Goal: Task Accomplishment & Management: Manage account settings

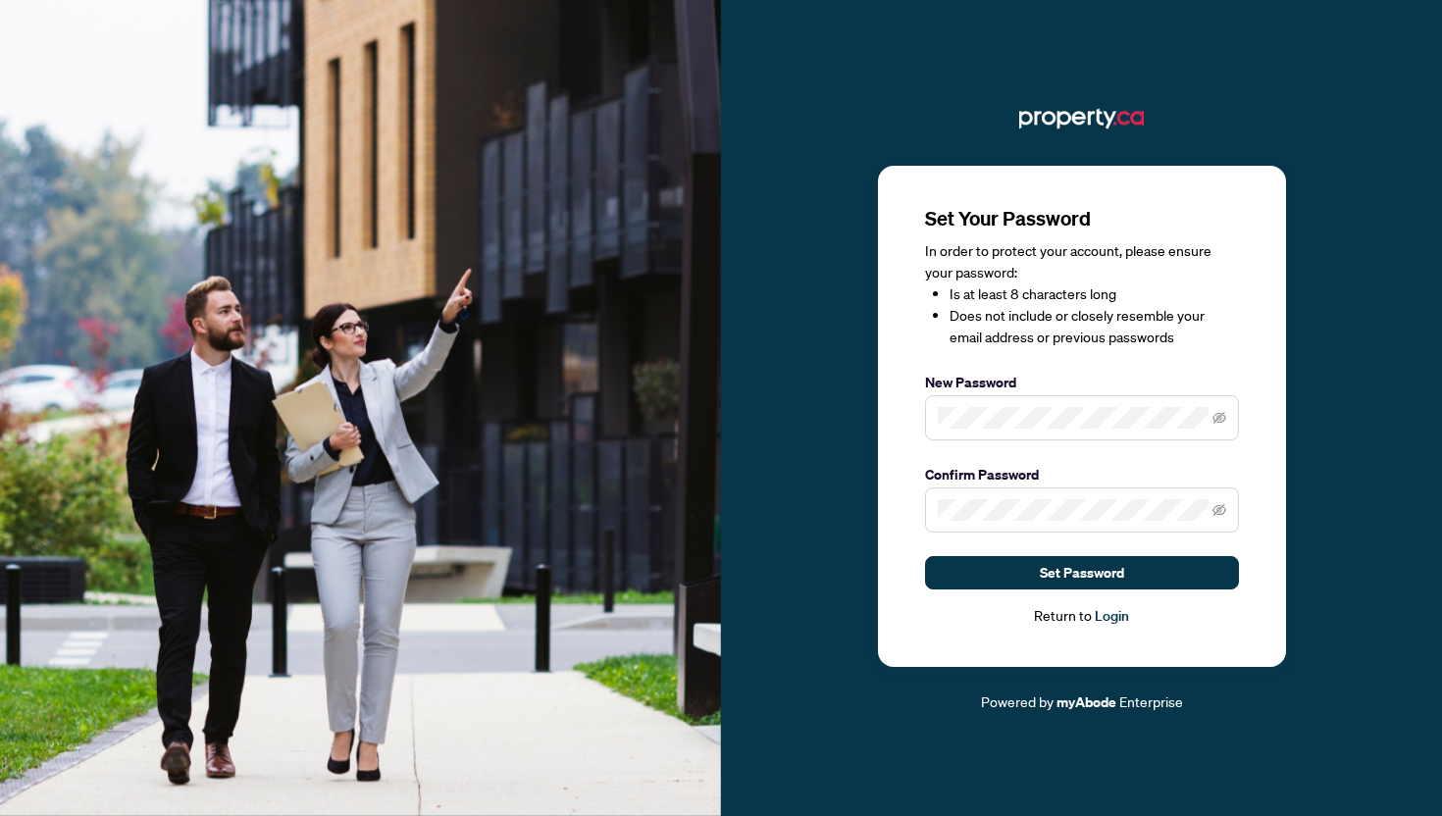
click at [1012, 405] on span at bounding box center [1082, 417] width 314 height 45
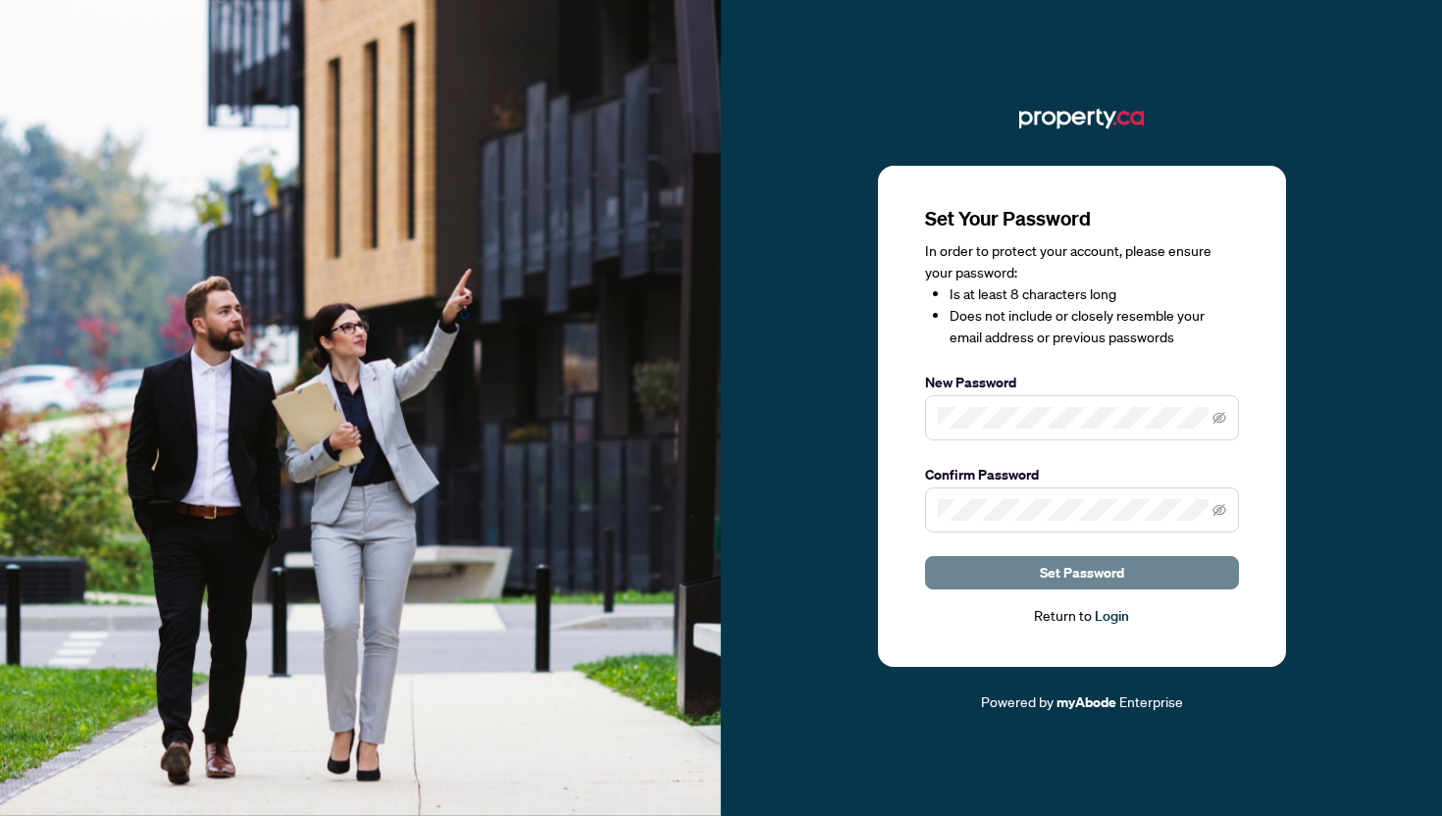
click at [1160, 566] on button "Set Password" at bounding box center [1082, 572] width 314 height 33
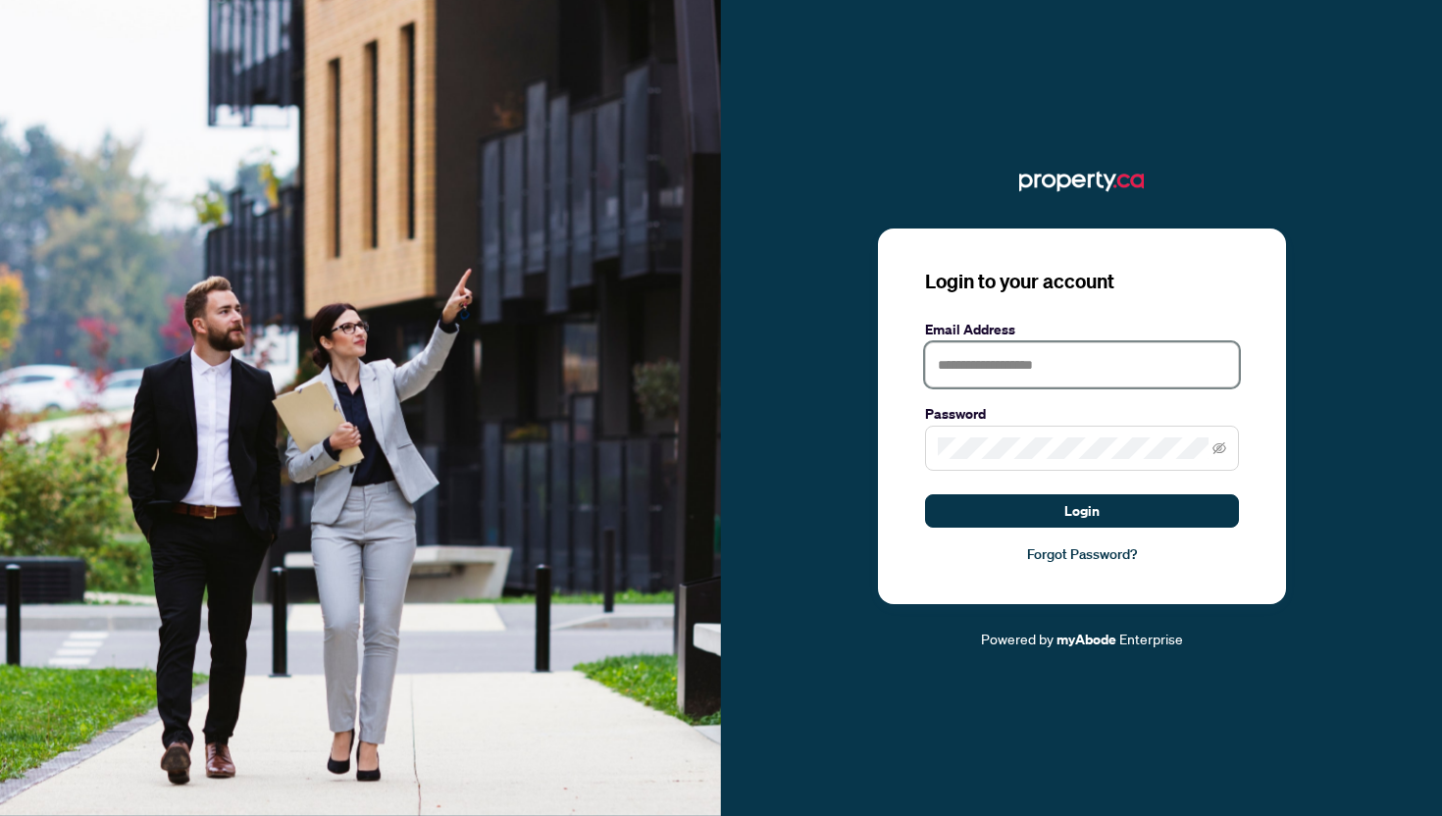
click at [1133, 368] on input "text" at bounding box center [1082, 364] width 314 height 45
type input "**********"
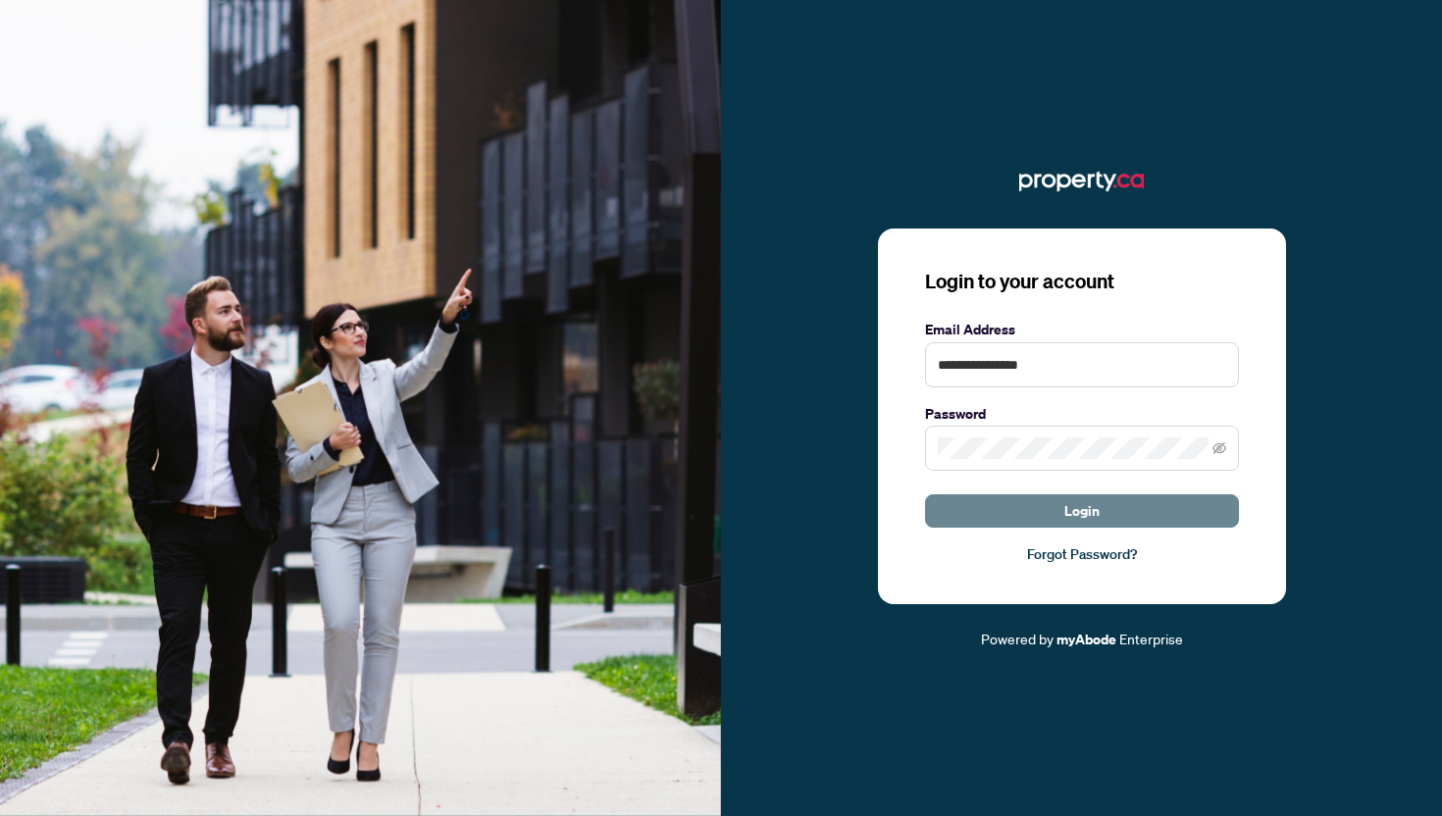
click at [1082, 526] on span "Login" at bounding box center [1081, 510] width 35 height 31
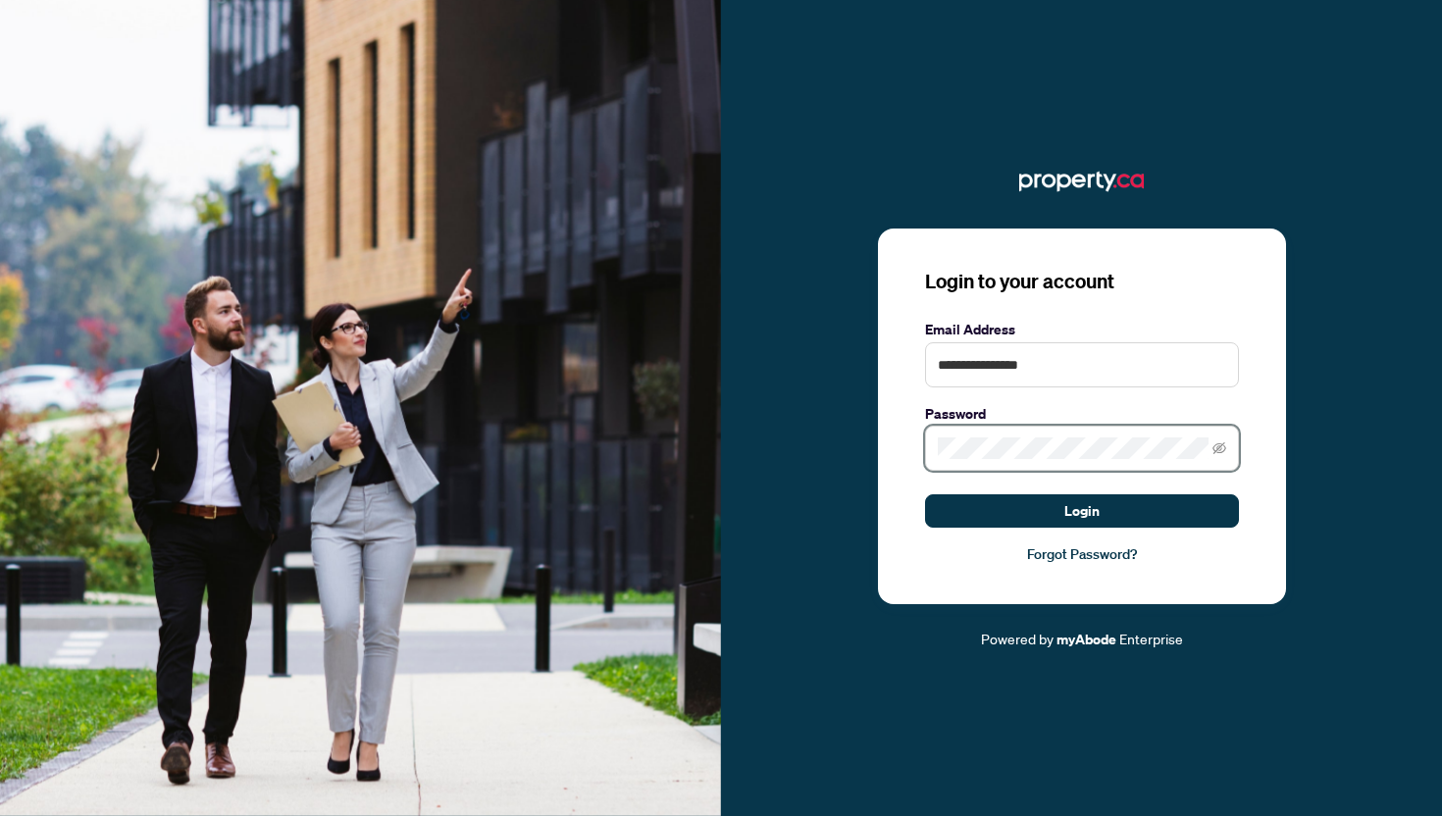
click at [925, 494] on button "Login" at bounding box center [1082, 510] width 314 height 33
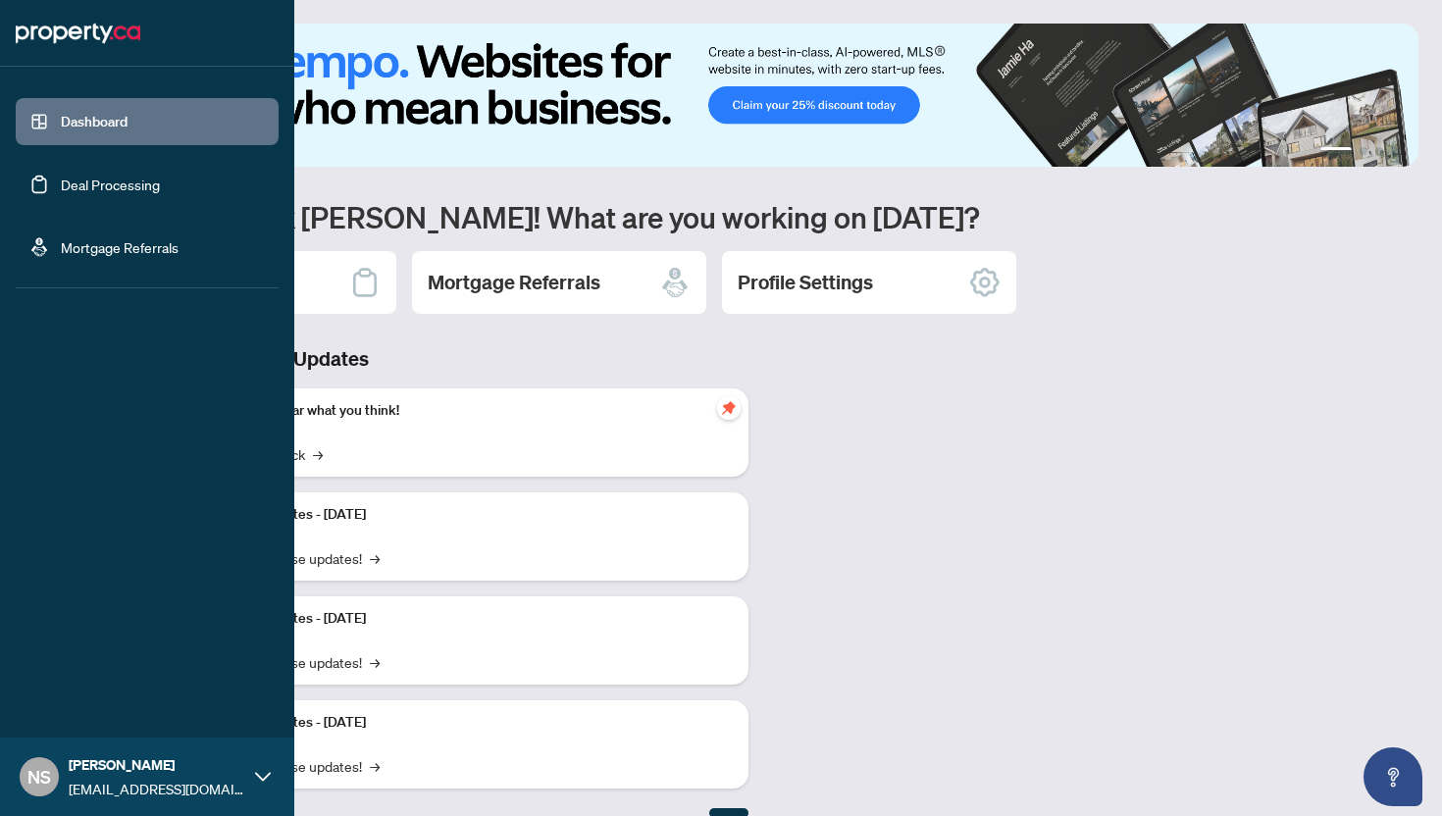
click at [64, 188] on link "Deal Processing" at bounding box center [110, 185] width 99 height 18
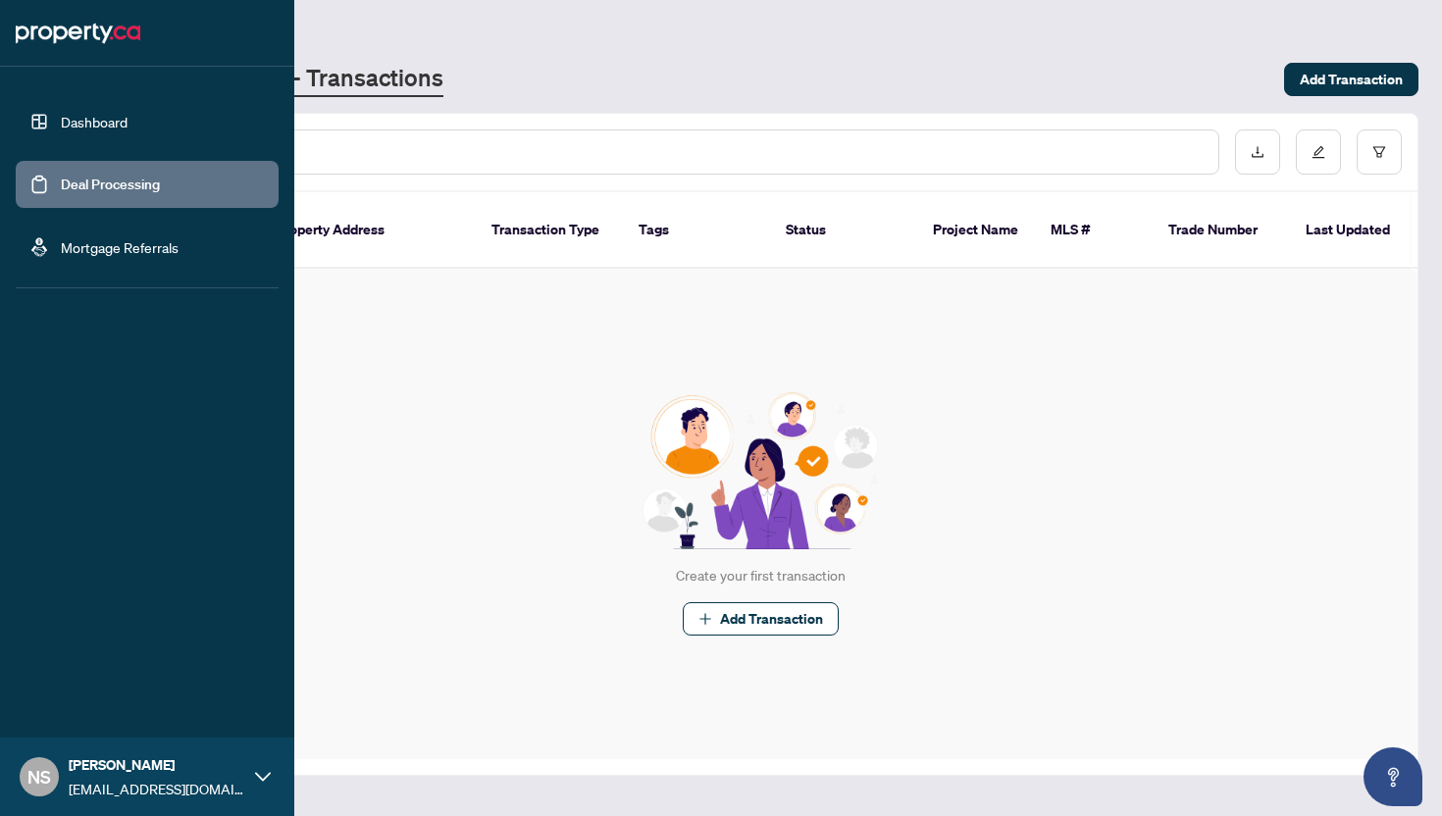
click at [128, 130] on link "Dashboard" at bounding box center [94, 122] width 67 height 18
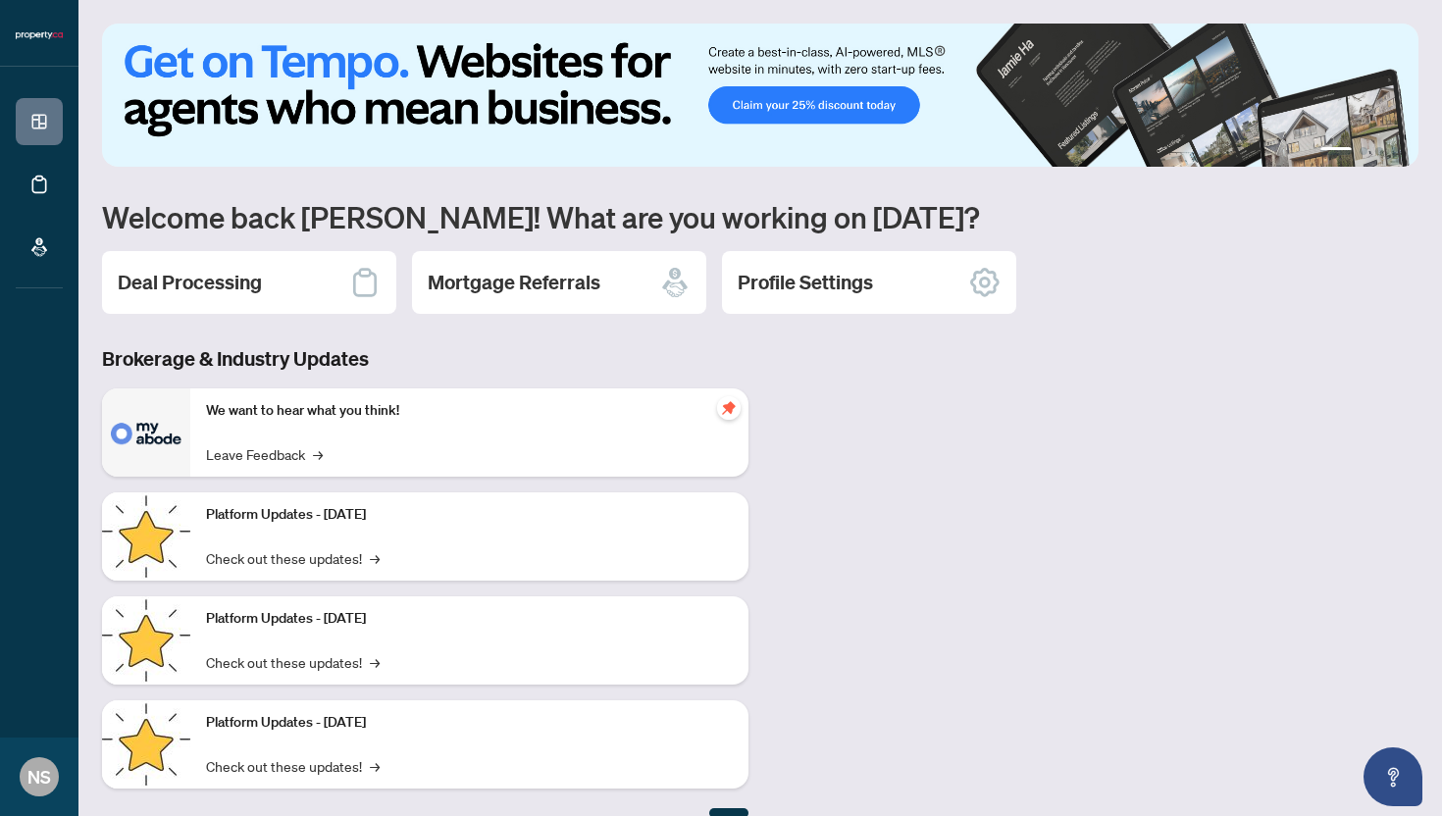
scroll to position [26, 0]
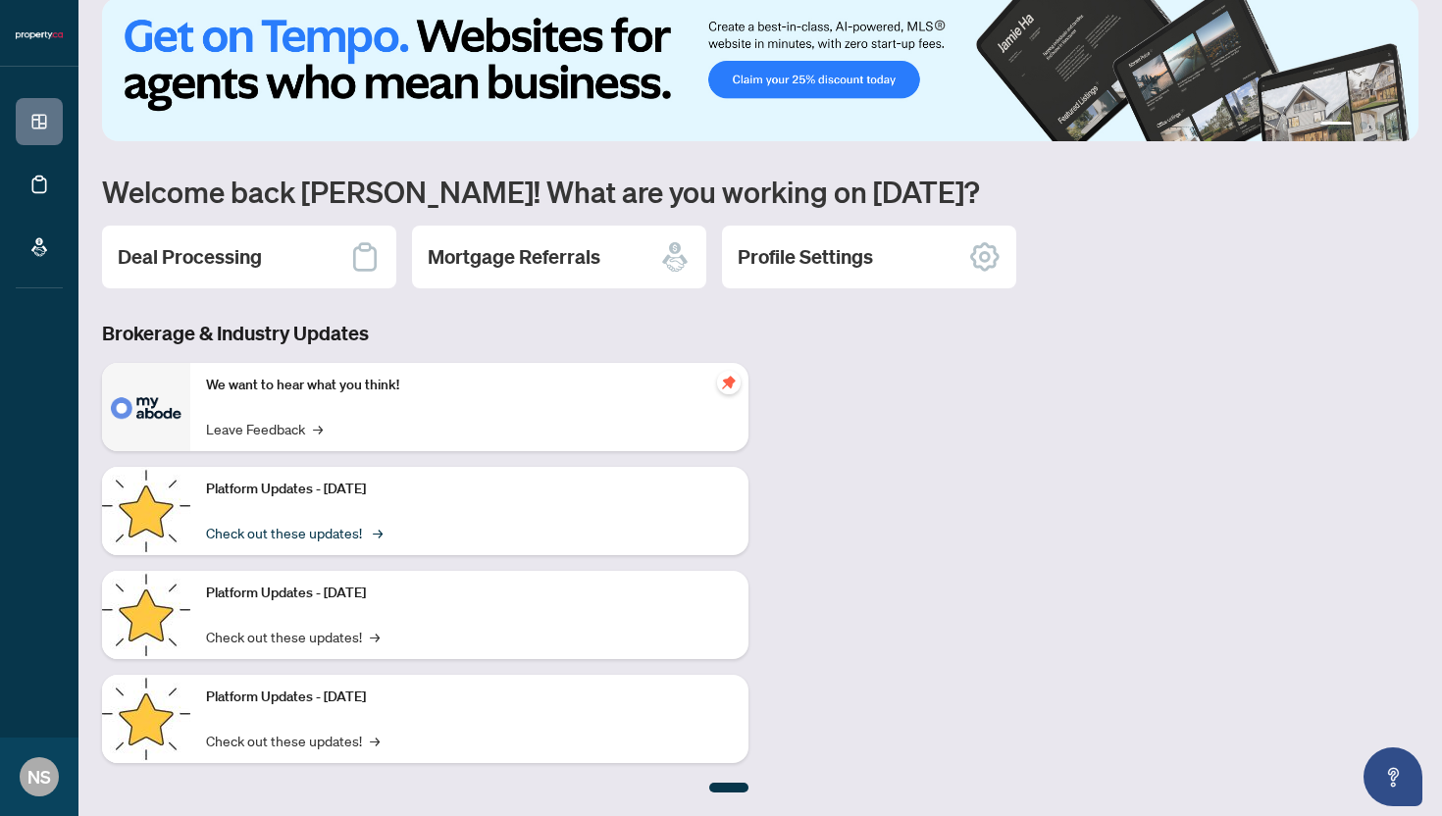
click at [356, 533] on link "Check out these updates! →" at bounding box center [293, 533] width 174 height 22
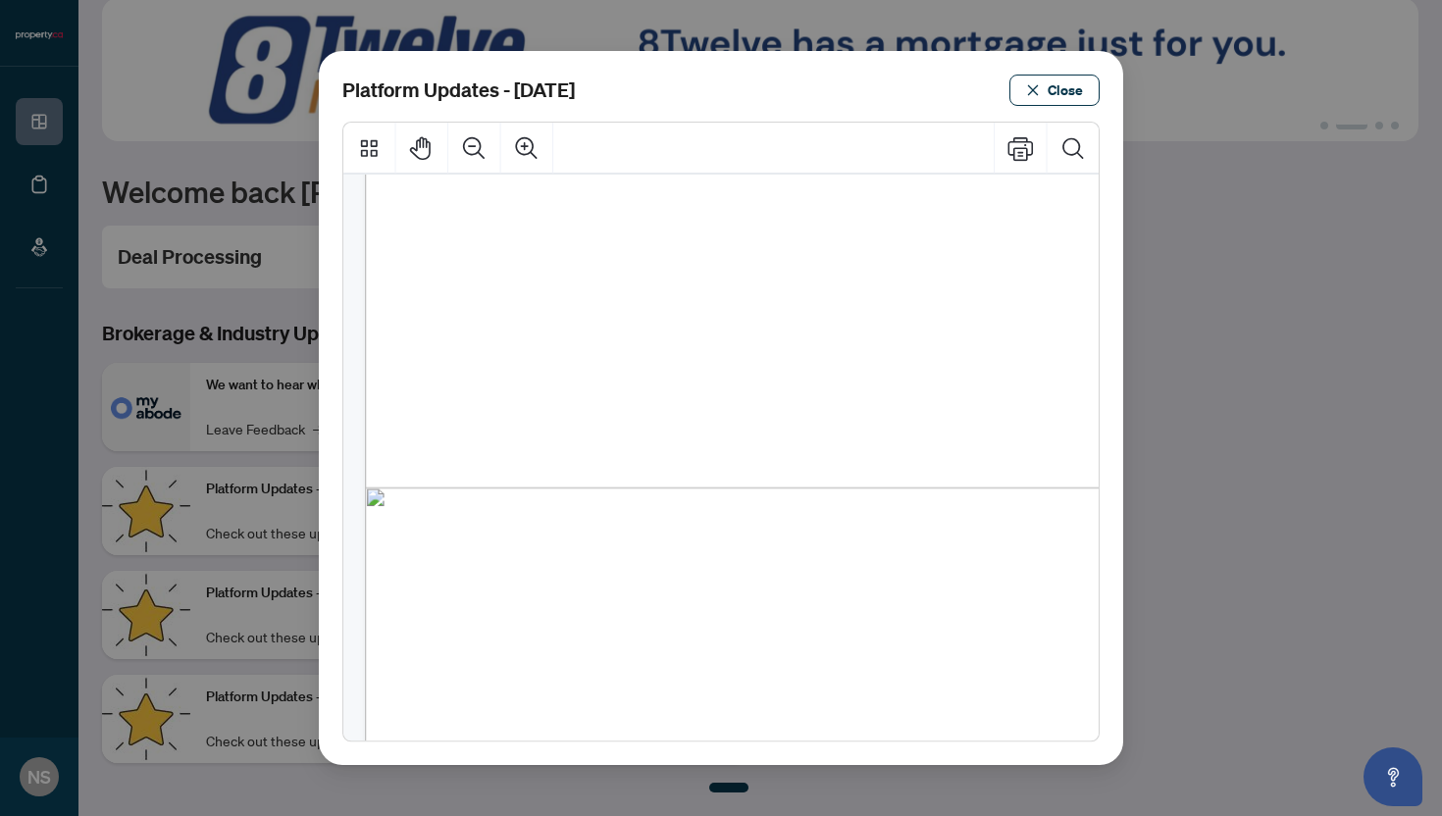
scroll to position [0, 1]
click at [1068, 82] on span "Close" at bounding box center [1064, 90] width 35 height 31
